Goal: Use online tool/utility: Utilize a website feature to perform a specific function

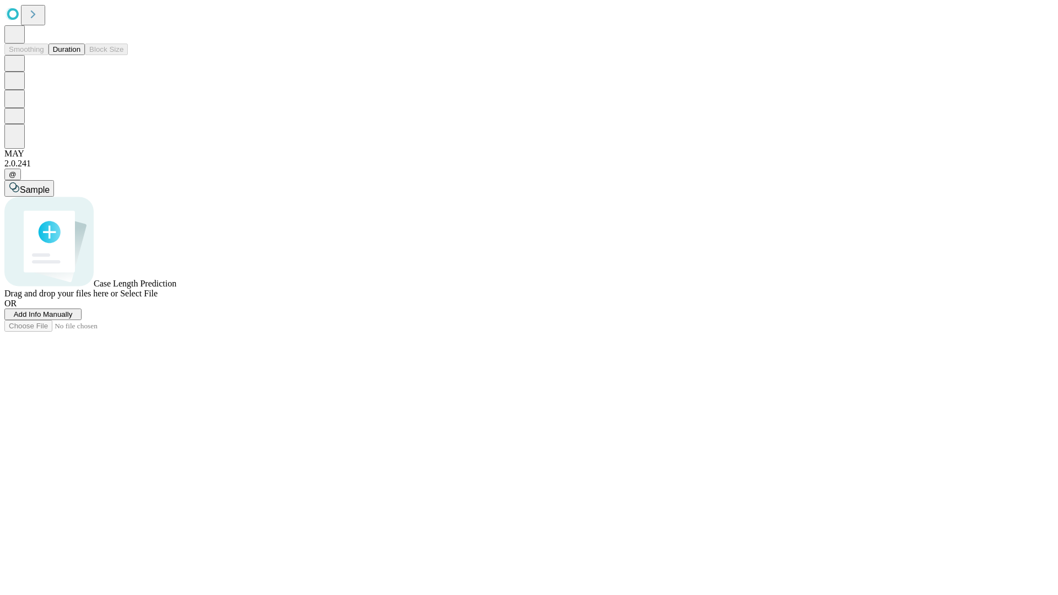
click at [80, 55] on button "Duration" at bounding box center [66, 50] width 36 height 12
click at [73, 318] on span "Add Info Manually" at bounding box center [43, 314] width 59 height 8
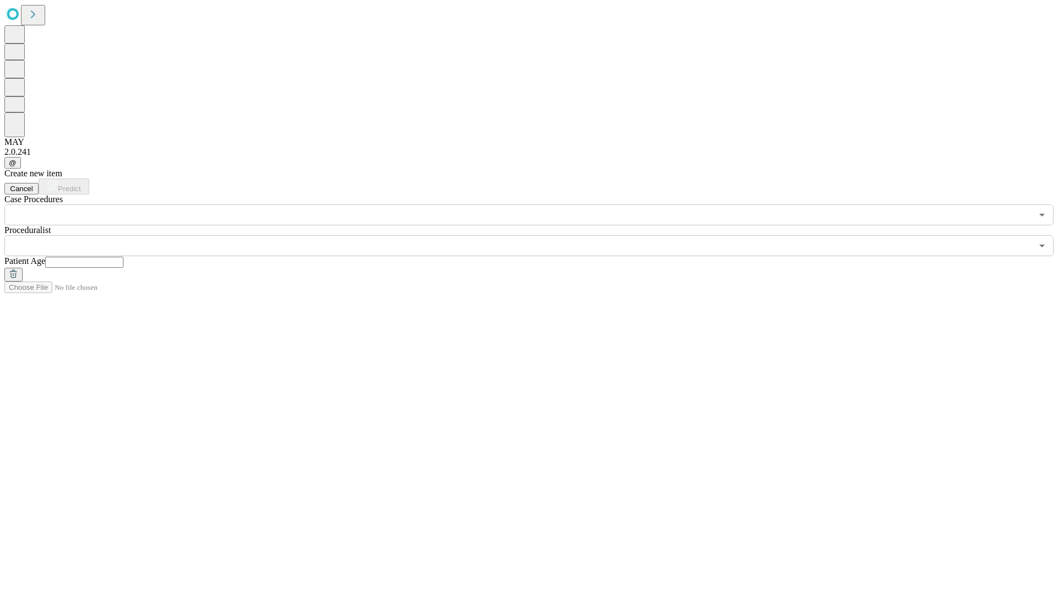
click at [123, 257] on input "text" at bounding box center [84, 262] width 78 height 11
type input "**"
click at [537, 235] on input "text" at bounding box center [518, 245] width 1028 height 21
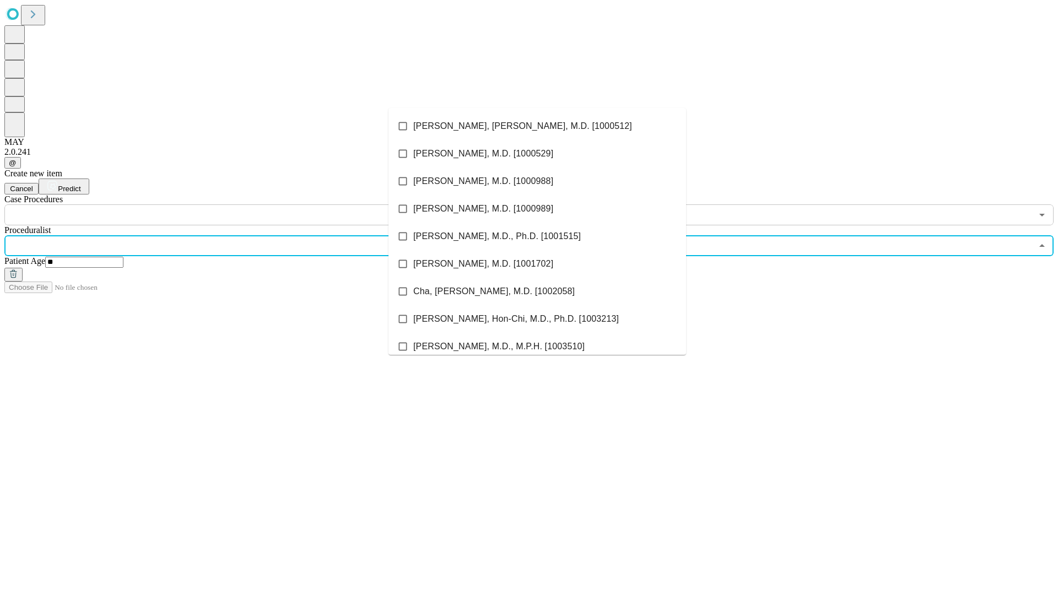
click at [537, 126] on li "[PERSON_NAME], [PERSON_NAME], M.D. [1000512]" at bounding box center [537, 126] width 298 height 28
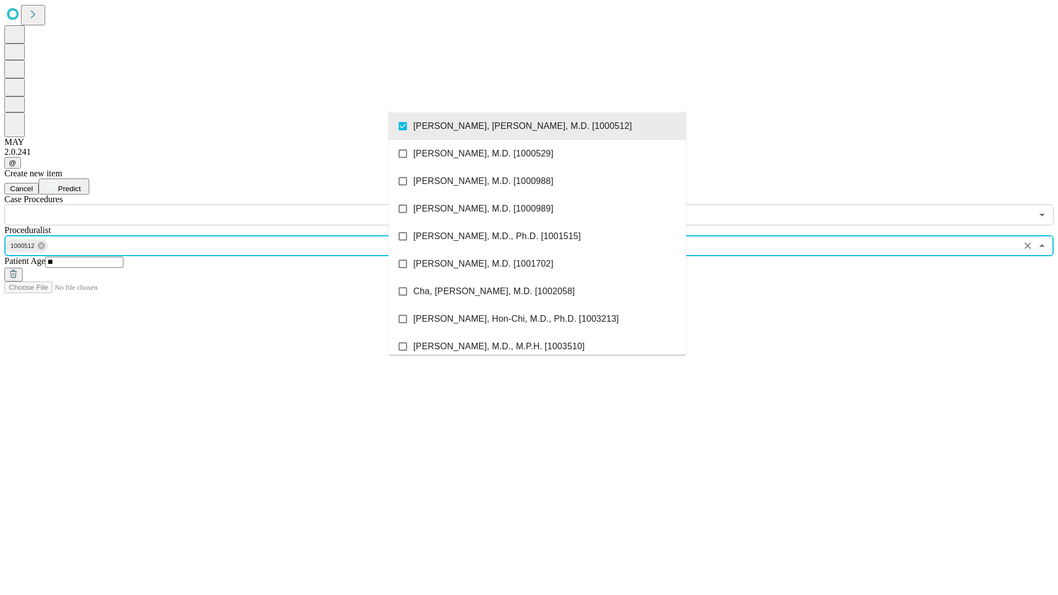
click at [231, 204] on input "text" at bounding box center [518, 214] width 1028 height 21
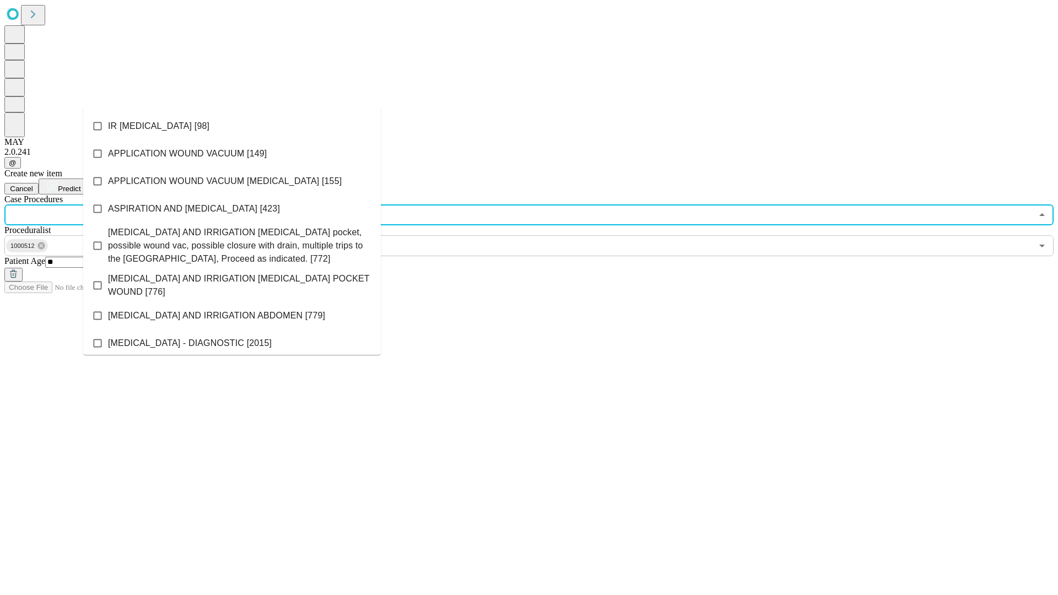
click at [232, 126] on li "IR [MEDICAL_DATA] [98]" at bounding box center [232, 126] width 298 height 28
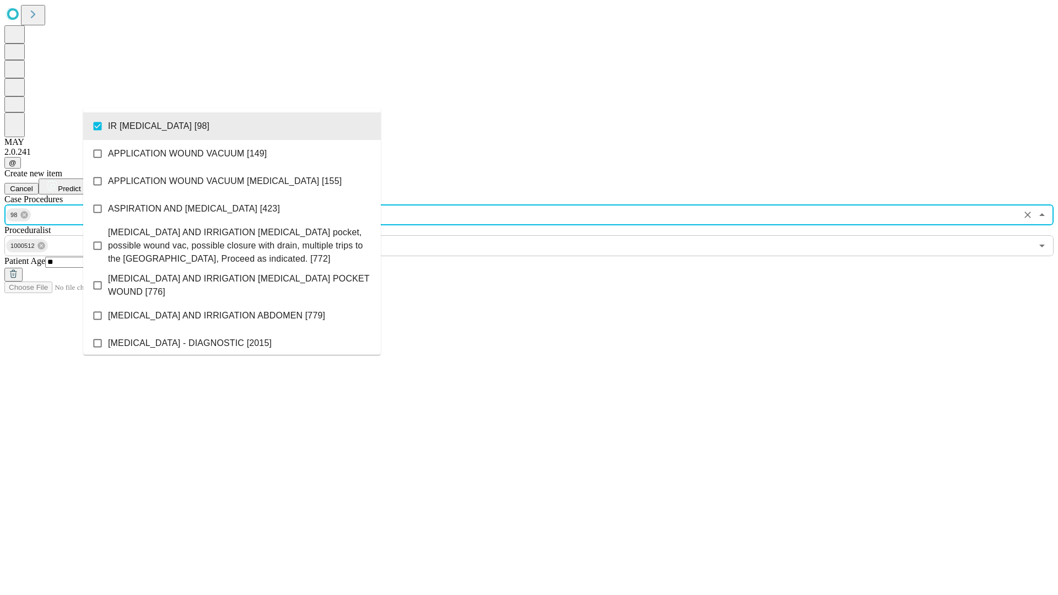
click at [80, 185] on span "Predict" at bounding box center [69, 189] width 23 height 8
